Goal: Task Accomplishment & Management: Complete application form

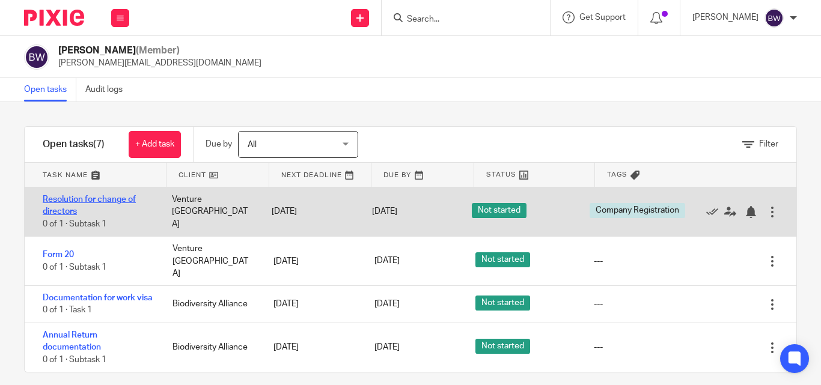
click at [101, 201] on link "Resolution for change of directors" at bounding box center [89, 205] width 93 height 20
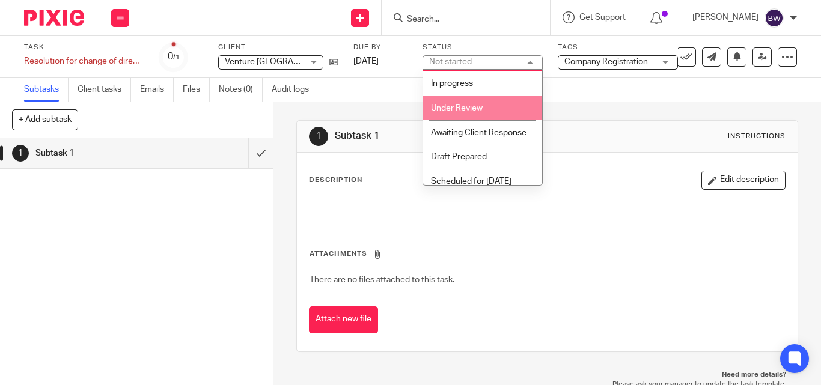
scroll to position [28, 0]
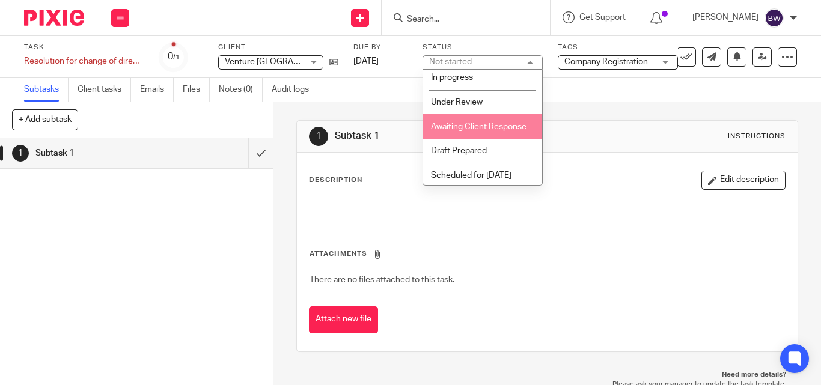
click at [477, 138] on li "Awaiting Client Response" at bounding box center [482, 126] width 119 height 25
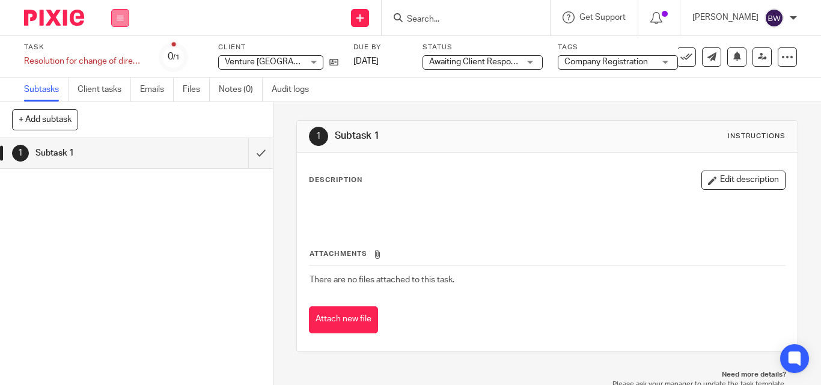
click at [120, 22] on button at bounding box center [120, 18] width 18 height 18
click at [116, 102] on li "Team" at bounding box center [120, 108] width 32 height 17
click at [112, 108] on link "Team" at bounding box center [114, 109] width 20 height 8
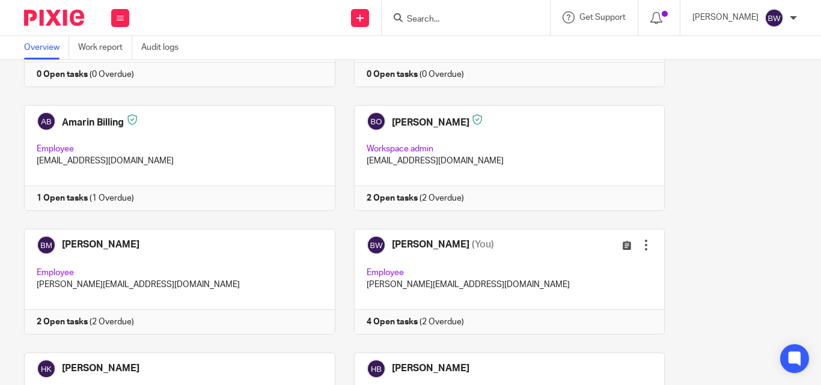
scroll to position [182, 0]
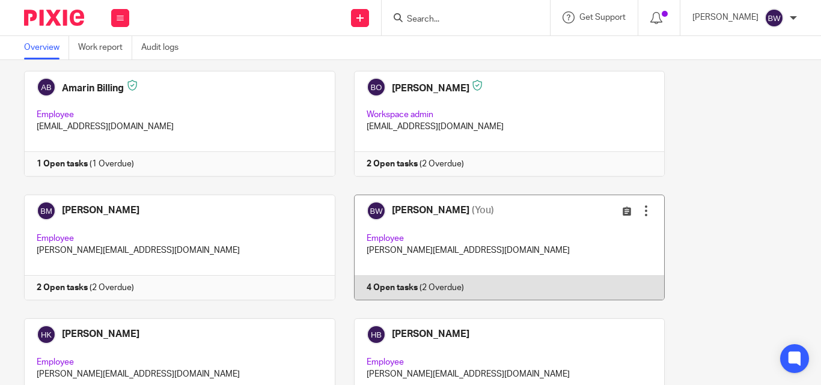
click at [506, 251] on link at bounding box center [501, 248] width 330 height 106
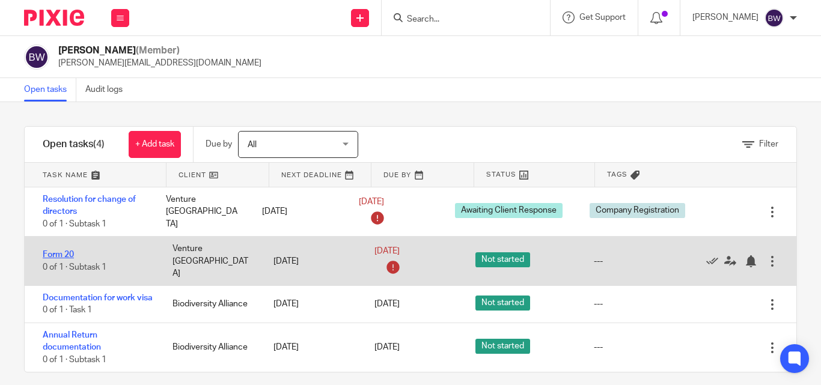
click at [56, 251] on link "Form 20" at bounding box center [58, 255] width 31 height 8
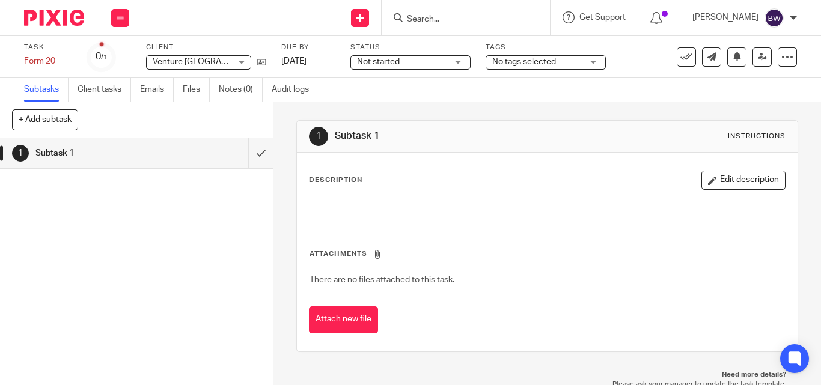
click at [452, 64] on div "Not started Not started" at bounding box center [411, 62] width 120 height 14
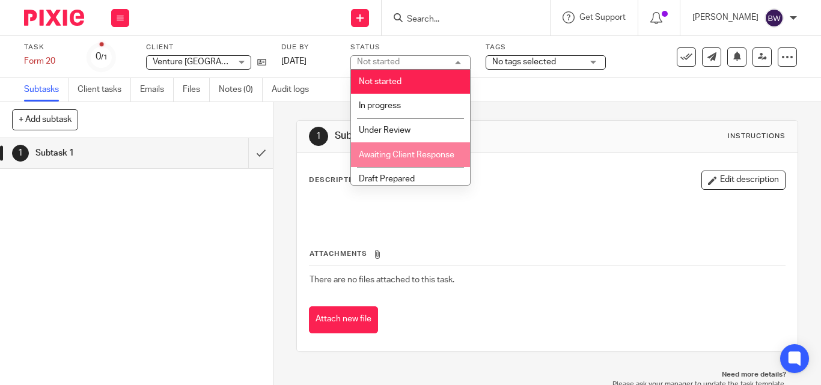
click at [427, 150] on li "Awaiting Client Response" at bounding box center [410, 154] width 119 height 25
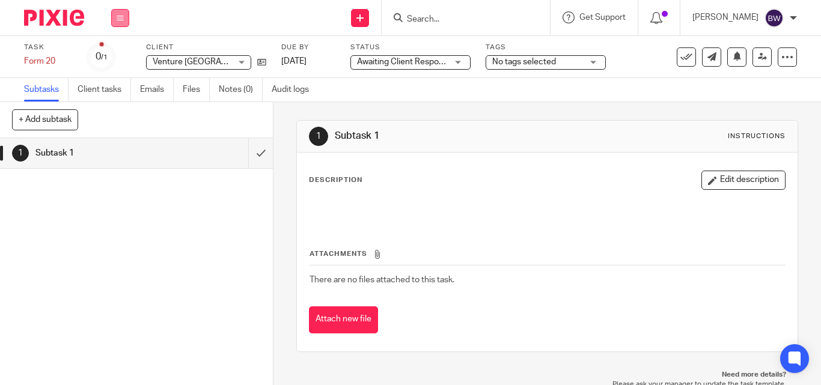
click at [117, 18] on icon at bounding box center [120, 17] width 7 height 7
click at [120, 107] on link "Team" at bounding box center [114, 109] width 20 height 8
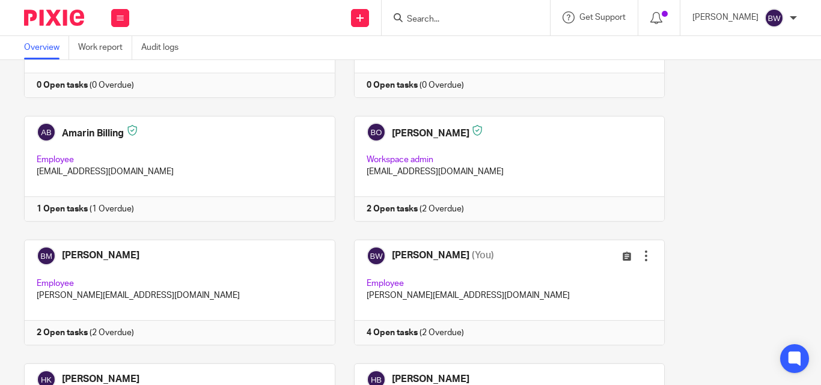
scroll to position [139, 0]
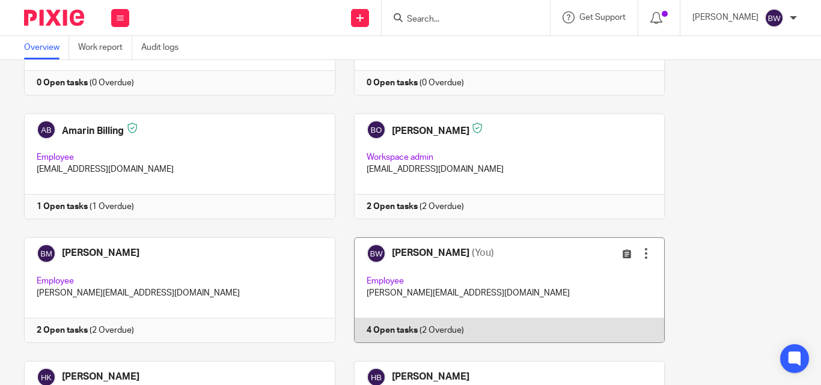
click at [445, 260] on link at bounding box center [501, 290] width 330 height 106
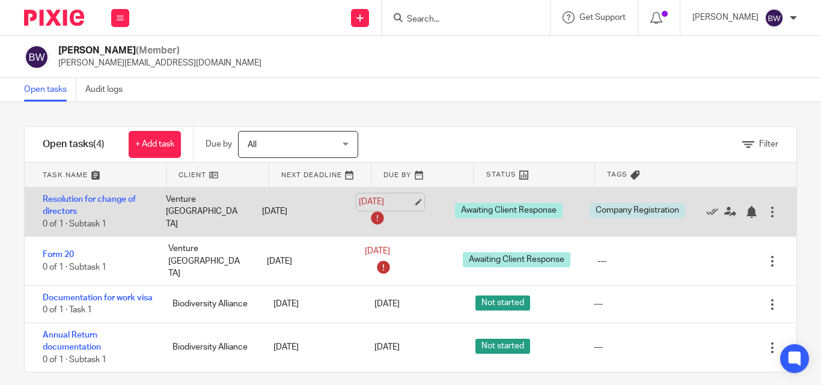
click at [393, 202] on link "20 Aug 2025" at bounding box center [386, 202] width 54 height 13
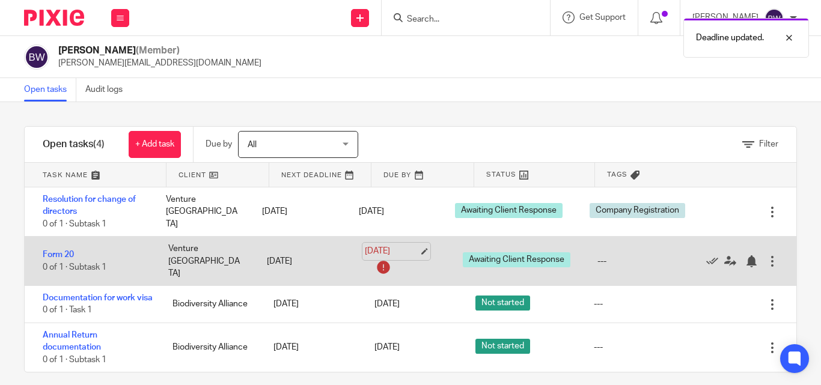
click at [390, 246] on link "20 Aug 2025" at bounding box center [392, 251] width 54 height 13
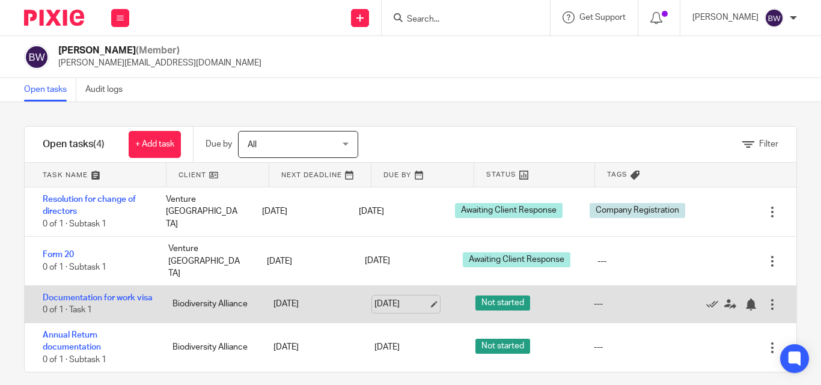
click at [394, 298] on link "22 Aug 2025" at bounding box center [402, 304] width 54 height 13
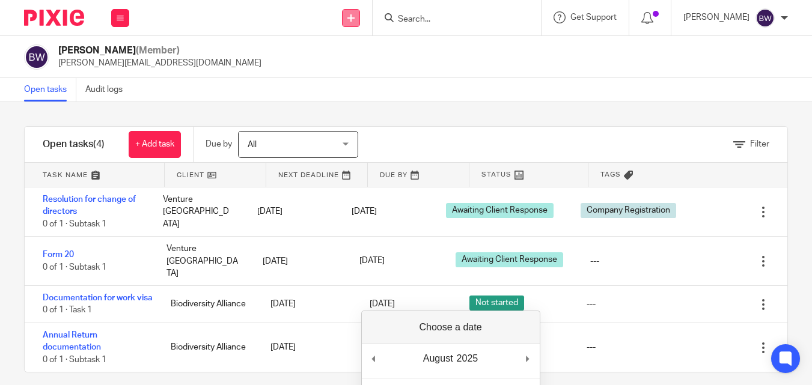
click at [355, 22] on link at bounding box center [351, 18] width 18 height 18
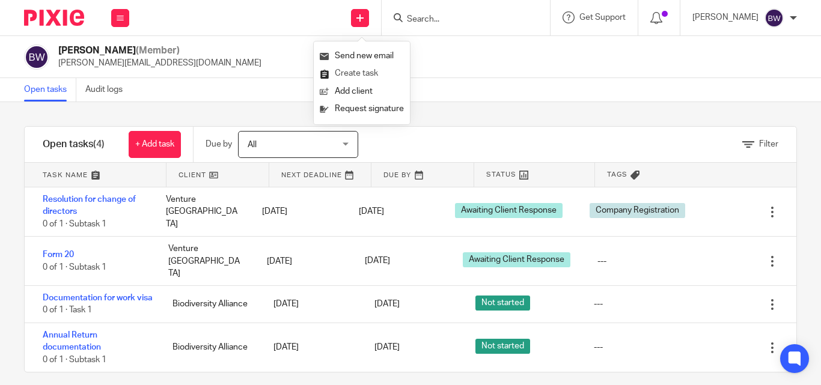
click at [353, 75] on link "Create task" at bounding box center [362, 73] width 84 height 17
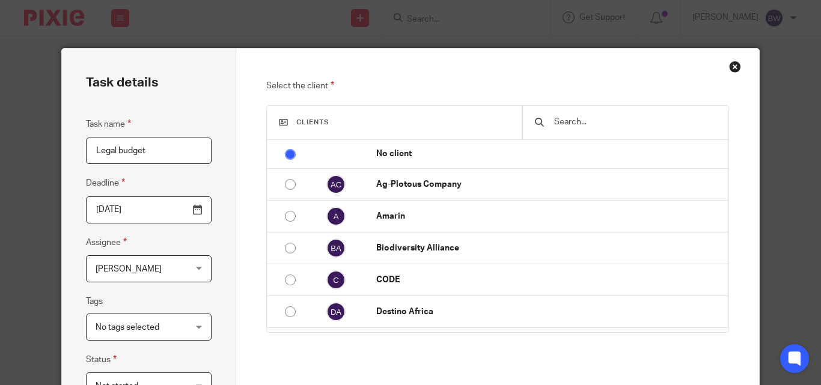
type input "Legal budget"
click at [192, 211] on input "[DATE]" at bounding box center [149, 210] width 126 height 27
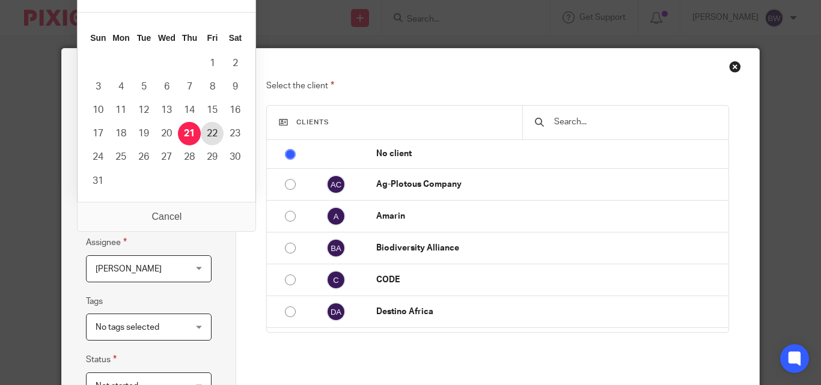
type input "[DATE]"
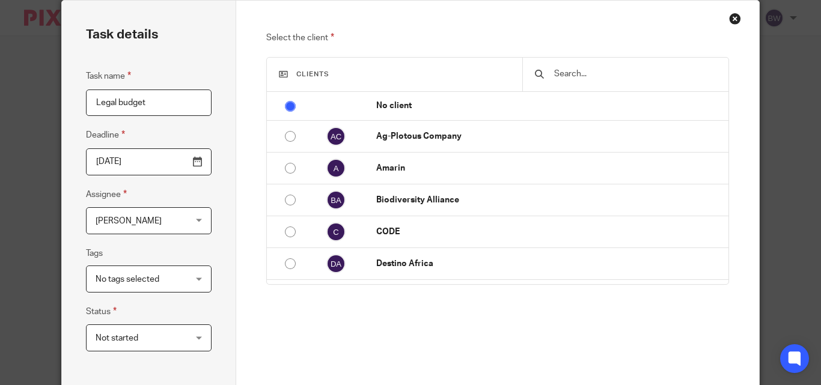
scroll to position [50, 0]
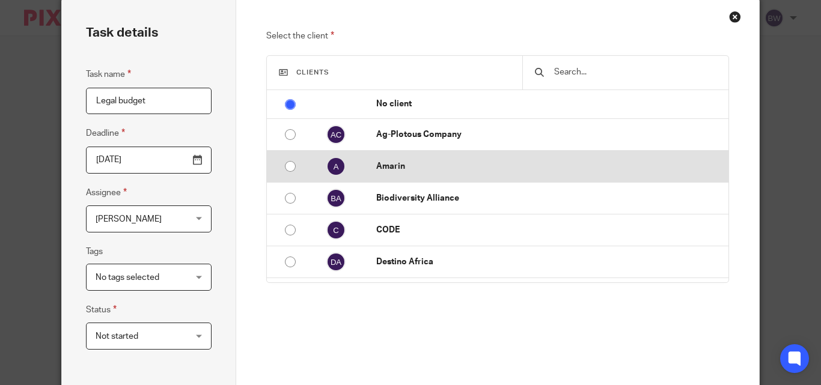
click at [579, 160] on td "Amarin" at bounding box center [546, 167] width 364 height 32
radio input "false"
radio input "true"
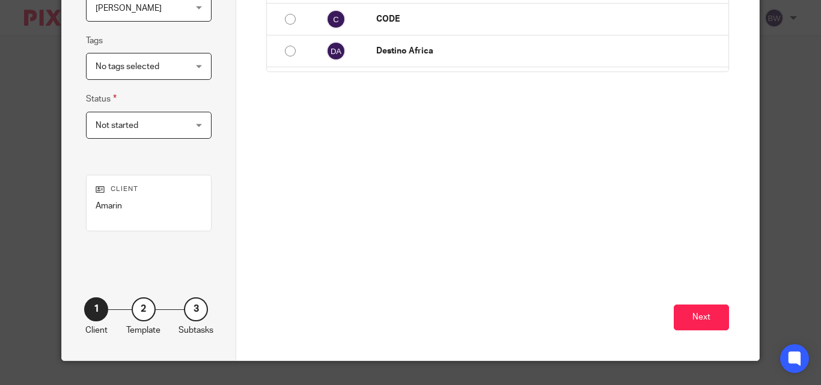
scroll to position [276, 0]
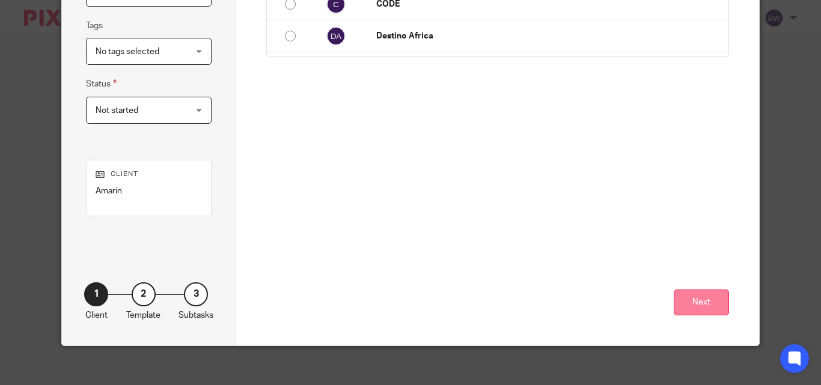
click at [698, 295] on button "Next" at bounding box center [701, 303] width 55 height 26
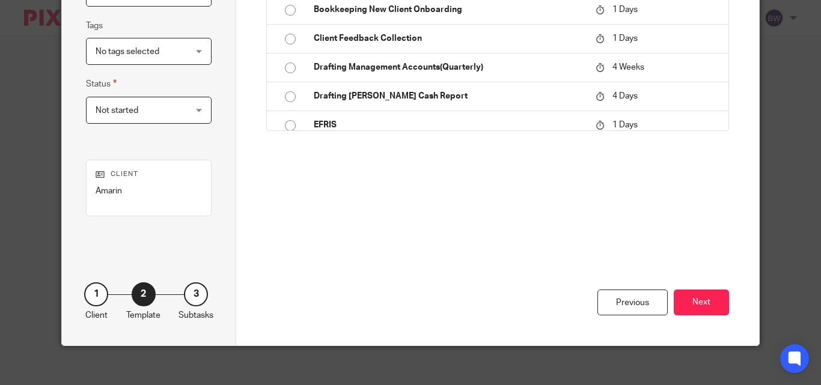
click at [698, 295] on button "Next" at bounding box center [701, 303] width 55 height 26
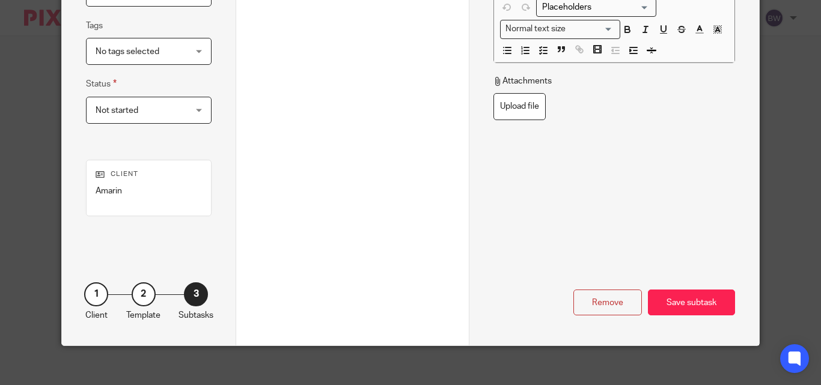
click at [698, 295] on div "Save subtask" at bounding box center [691, 303] width 87 height 26
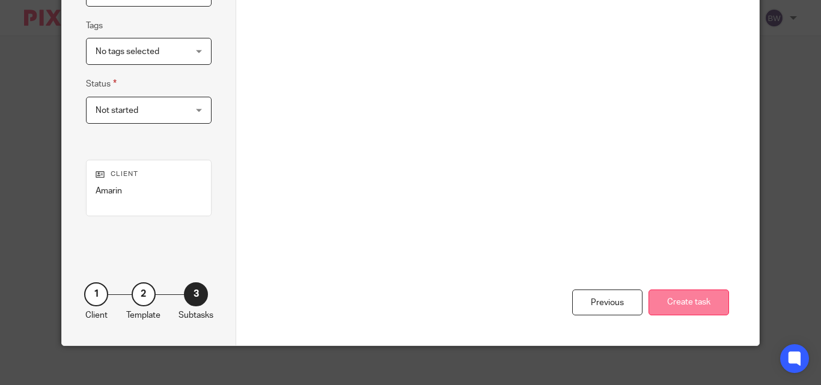
click at [685, 308] on button "Create task" at bounding box center [689, 303] width 81 height 26
